Goal: Task Accomplishment & Management: Manage account settings

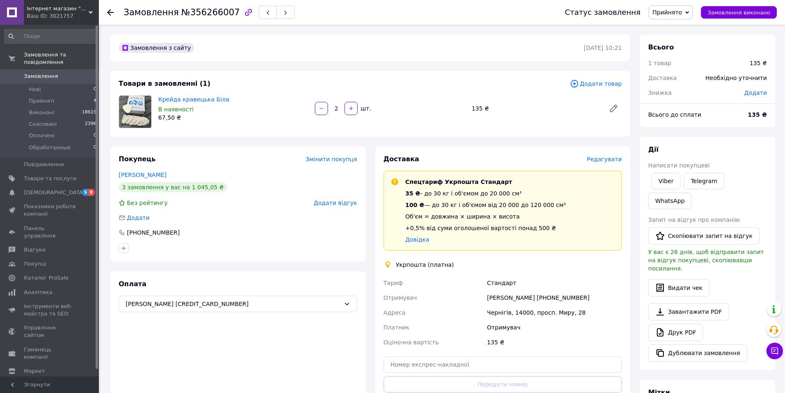
click at [676, 16] on span "Прийнято" at bounding box center [670, 12] width 44 height 14
click at [681, 52] on li "Оплачено" at bounding box center [674, 53] width 50 height 12
click at [608, 158] on span "Редагувати" at bounding box center [604, 159] width 35 height 7
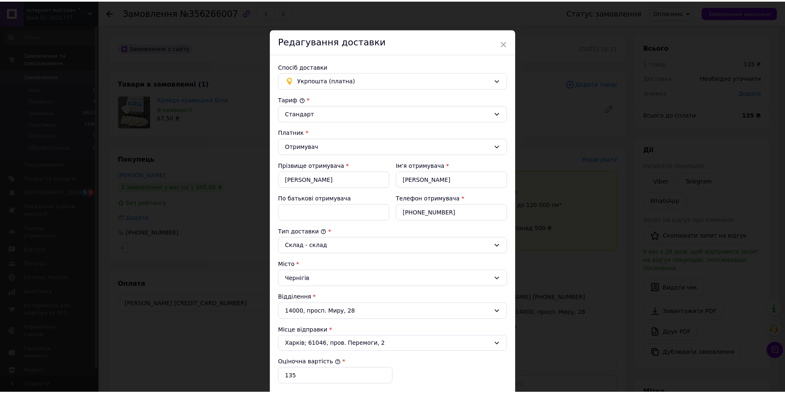
scroll to position [152, 0]
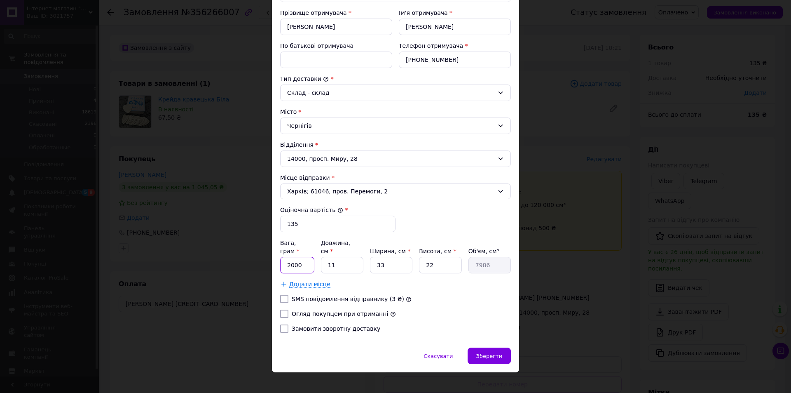
click at [302, 257] on input "2000" at bounding box center [297, 265] width 34 height 16
type input "200"
click at [370, 257] on input "33" at bounding box center [391, 265] width 42 height 16
type input "1"
type input "242"
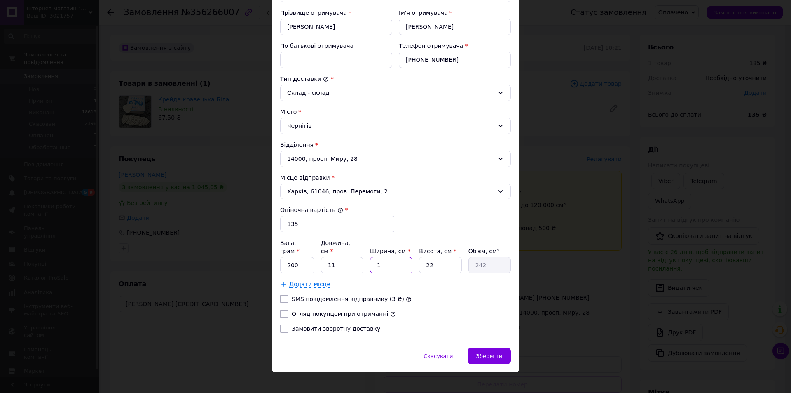
type input "15"
type input "3630"
type input "15"
click at [367, 310] on label "Огляд покупцем при отриманні" at bounding box center [340, 313] width 96 height 7
click at [288, 309] on input "Огляд покупцем при отриманні" at bounding box center [284, 313] width 8 height 8
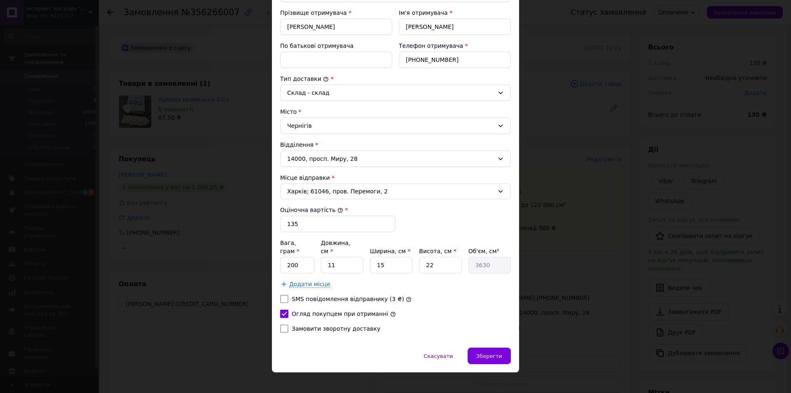
checkbox input "true"
click at [473, 347] on div "Зберегти" at bounding box center [489, 355] width 43 height 16
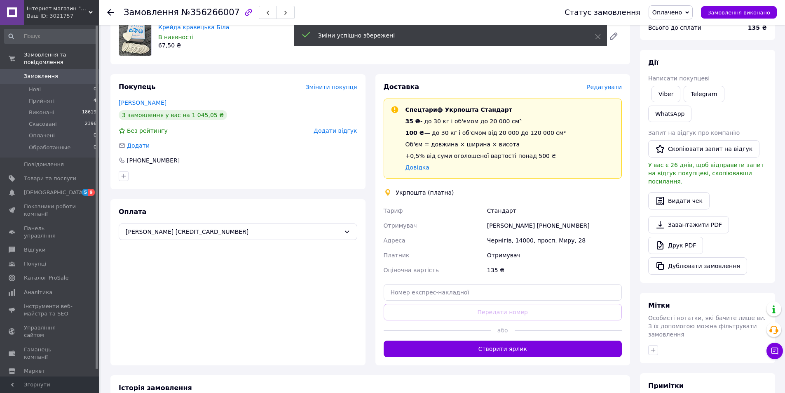
scroll to position [82, 0]
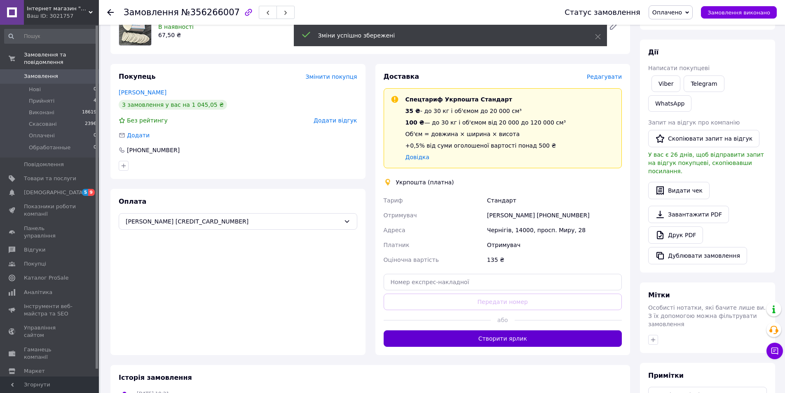
click at [494, 343] on button "Створити ярлик" at bounding box center [502, 338] width 238 height 16
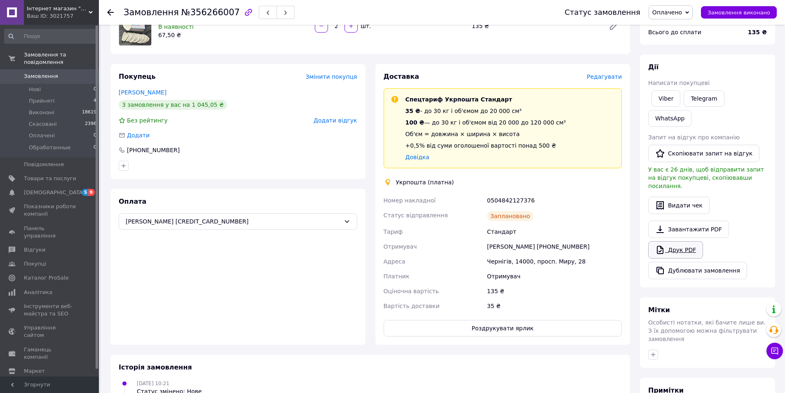
click at [677, 241] on link "Друк PDF" at bounding box center [675, 249] width 55 height 17
click at [552, 327] on button "Роздрукувати ярлик" at bounding box center [502, 328] width 238 height 16
click at [722, 14] on span "Замовлення виконано" at bounding box center [738, 12] width 63 height 6
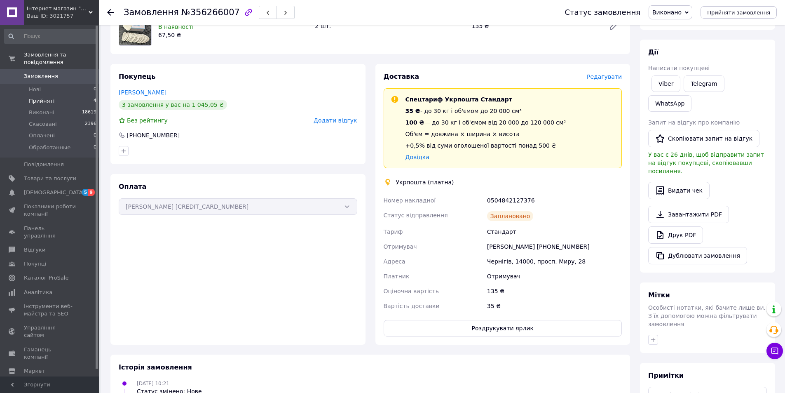
click at [46, 97] on span "Прийняті" at bounding box center [42, 100] width 26 height 7
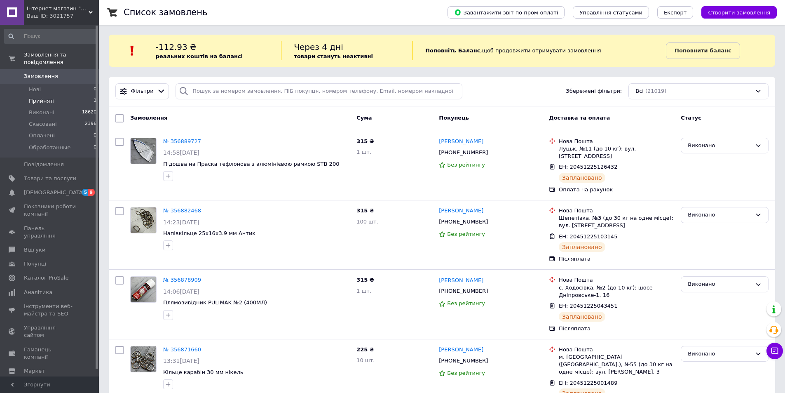
click at [36, 97] on span "Прийняті" at bounding box center [42, 100] width 26 height 7
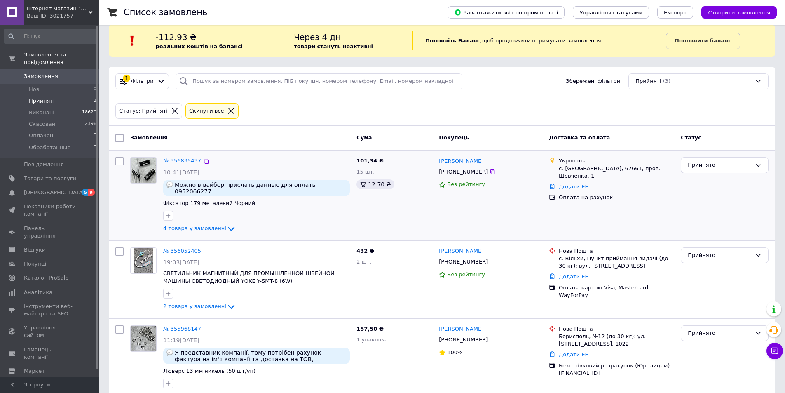
scroll to position [15, 0]
